Goal: Information Seeking & Learning: Find specific fact

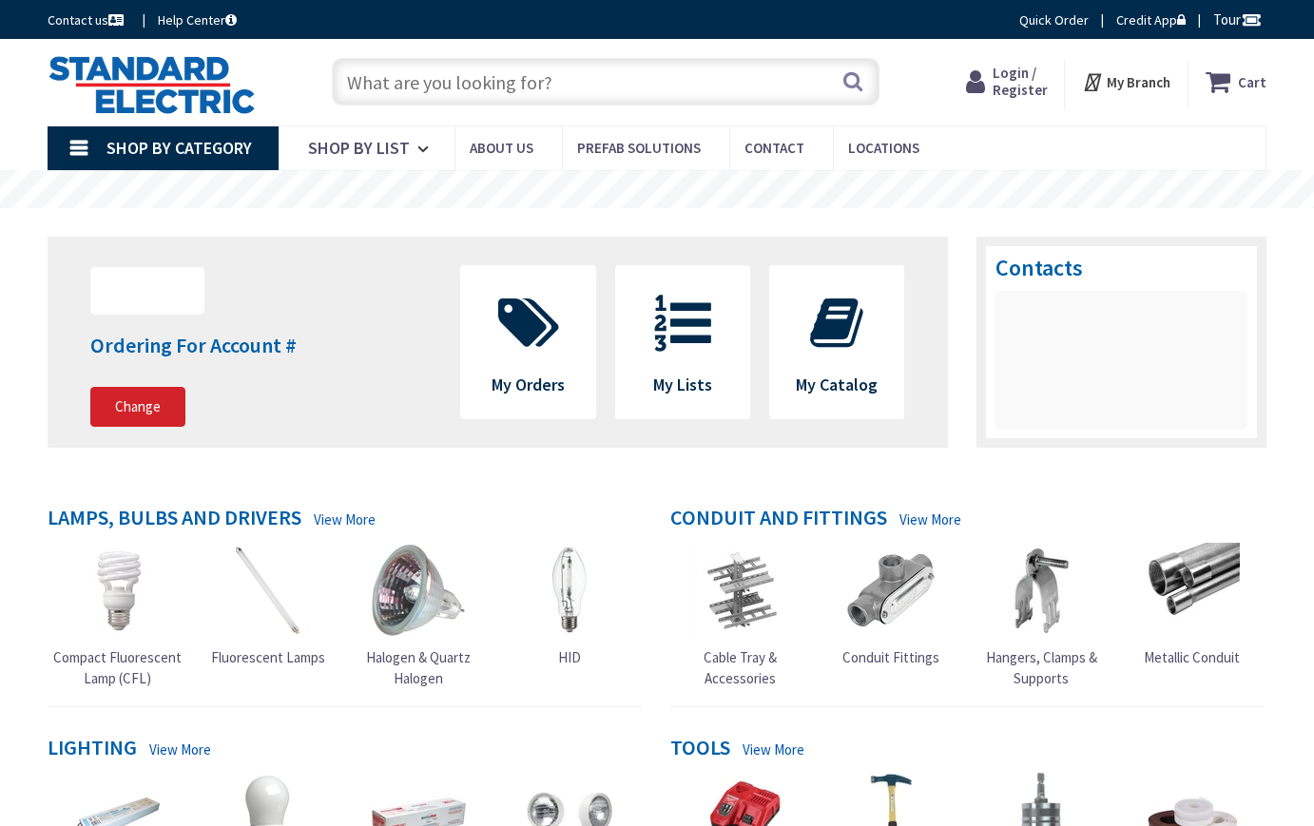
type input "[DEMOGRAPHIC_DATA][GEOGRAPHIC_DATA], [GEOGRAPHIC_DATA]"
click at [369, 81] on input "text" at bounding box center [606, 82] width 549 height 48
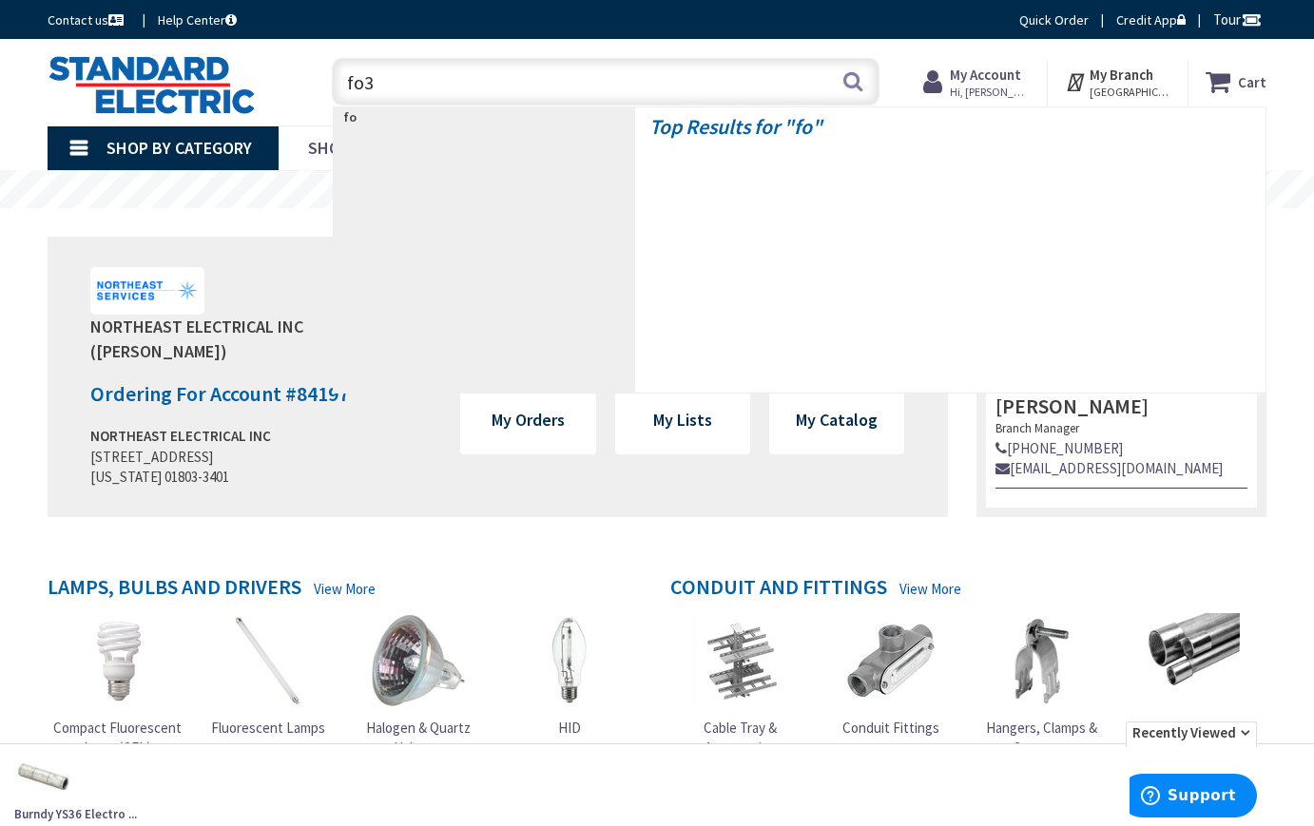
type input "fo32"
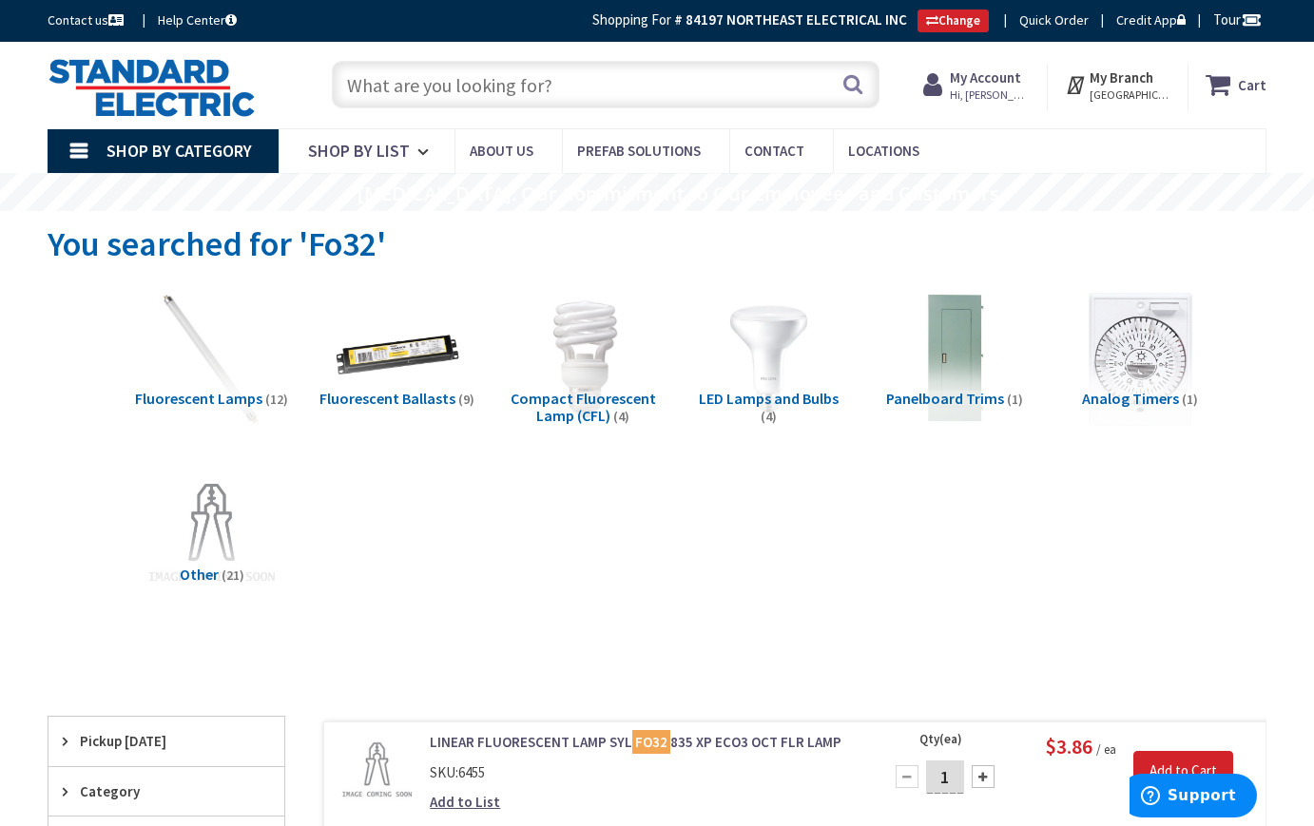
click at [423, 88] on input "text" at bounding box center [606, 85] width 549 height 48
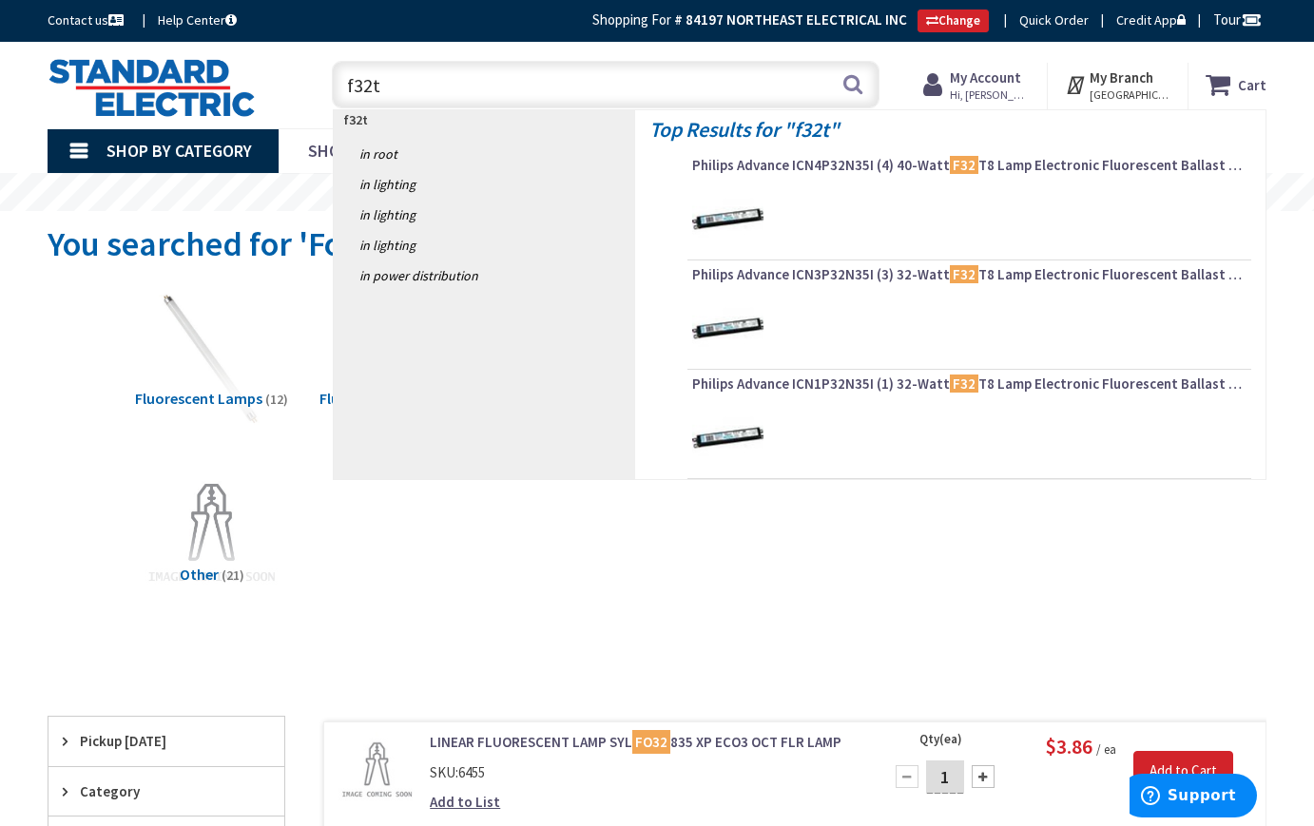
type input "f32t8"
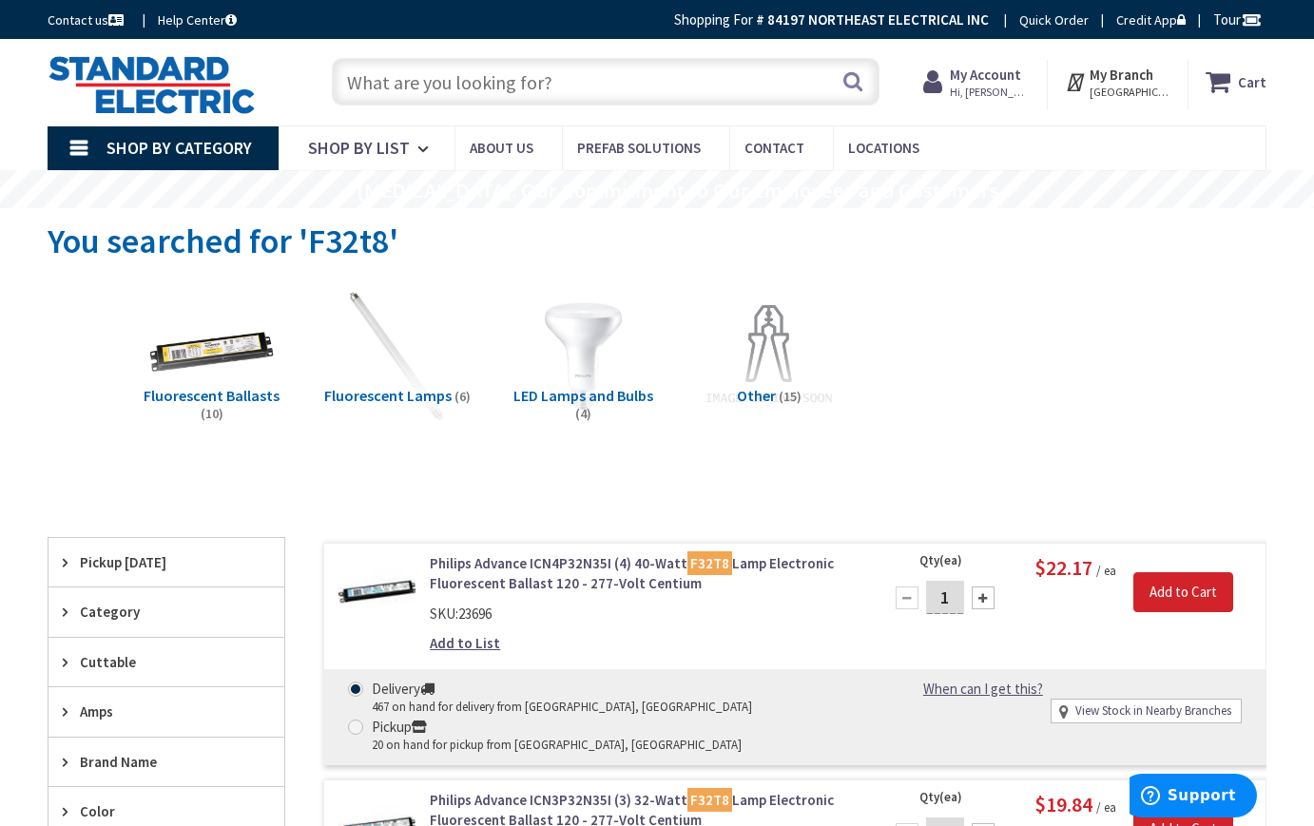
click at [373, 397] on span "Fluorescent Lamps" at bounding box center [387, 395] width 127 height 19
